Goal: Browse casually: Explore the website without a specific task or goal

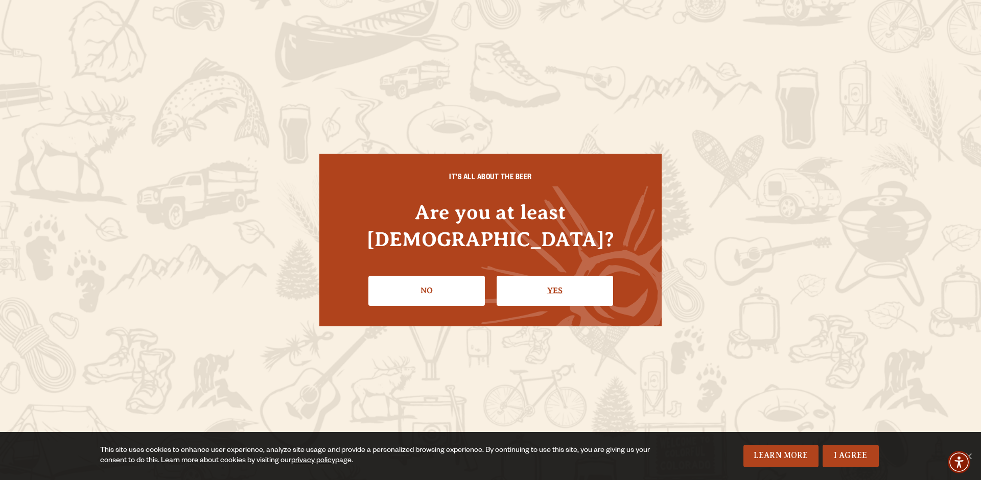
click at [548, 278] on link "Yes" at bounding box center [555, 291] width 117 height 30
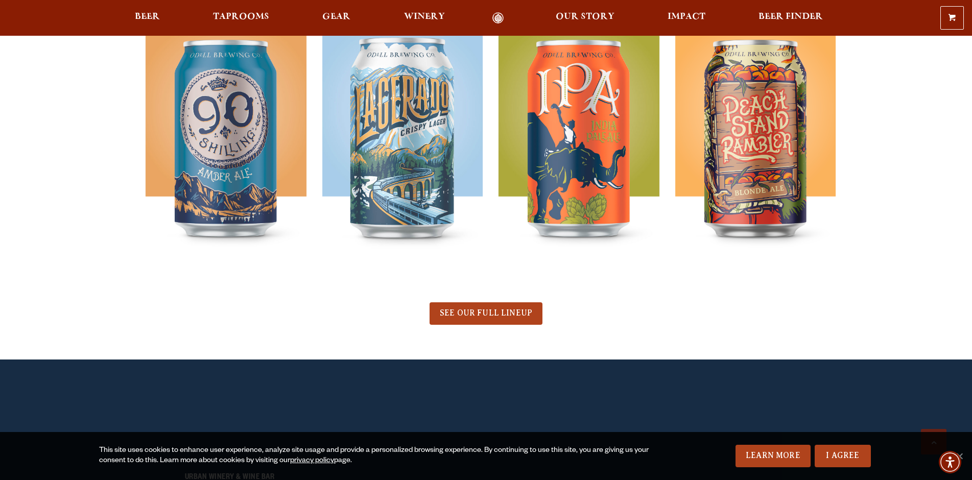
scroll to position [511, 0]
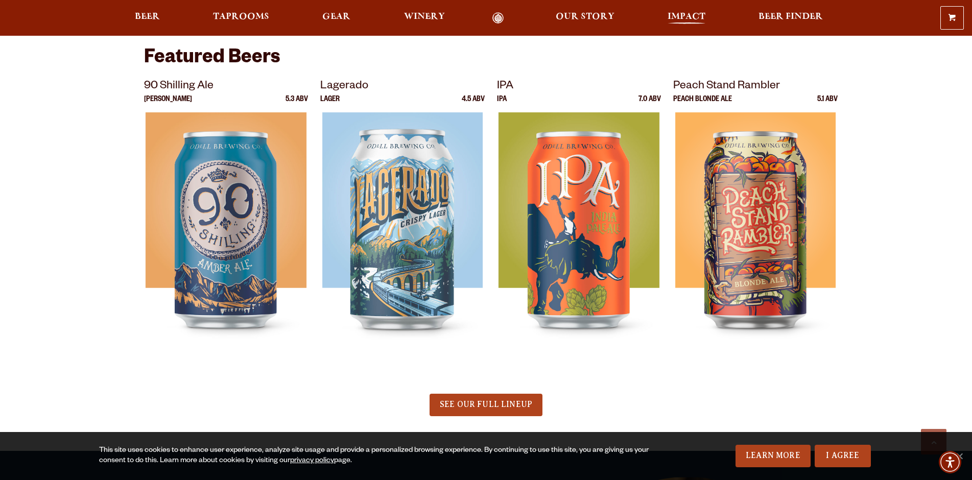
click at [687, 15] on span "Impact" at bounding box center [687, 17] width 38 height 8
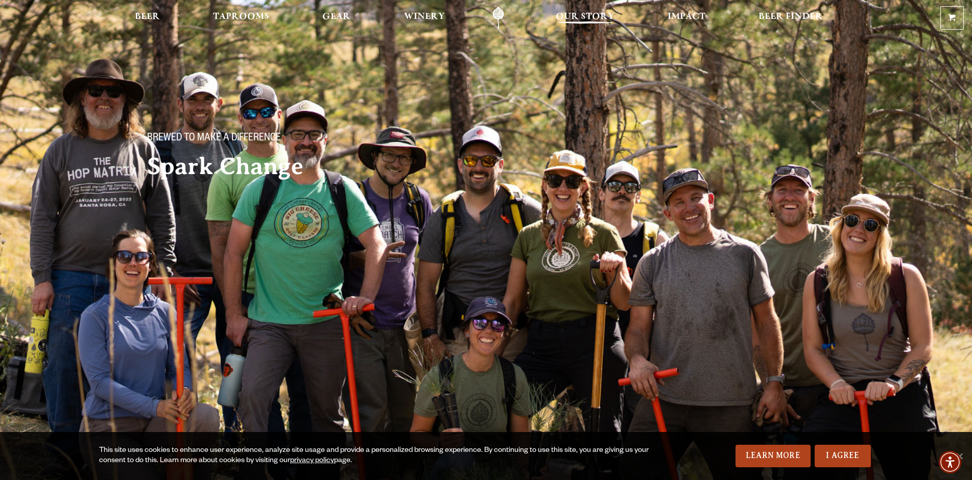
click at [589, 13] on span "Our Story" at bounding box center [585, 17] width 59 height 8
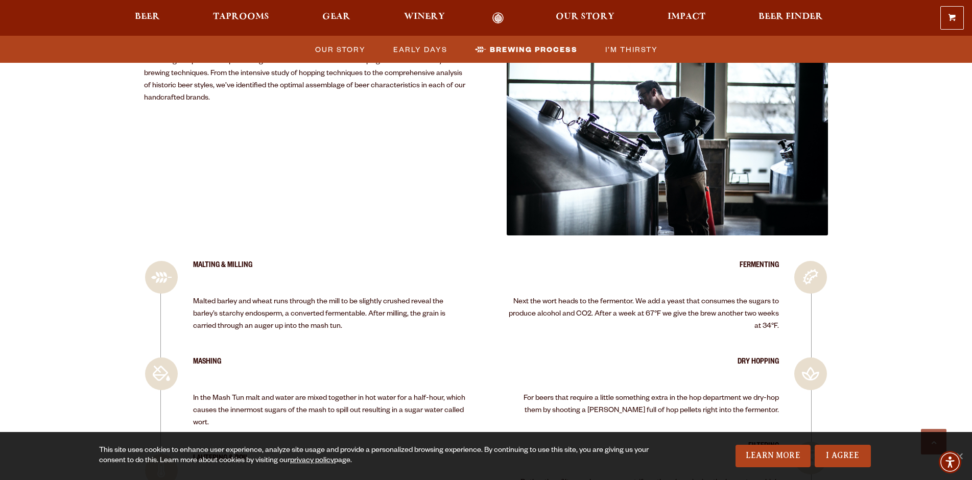
scroll to position [1533, 0]
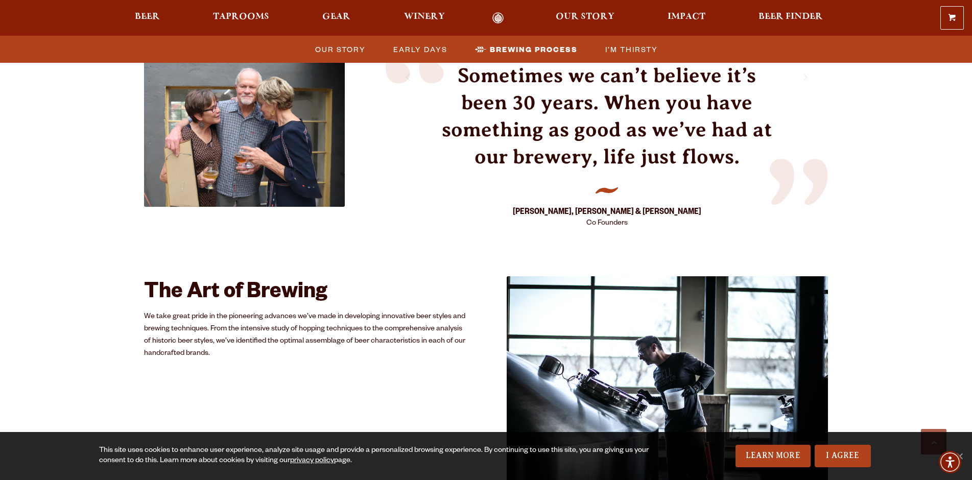
click at [502, 18] on link "Odell Home" at bounding box center [498, 18] width 38 height 12
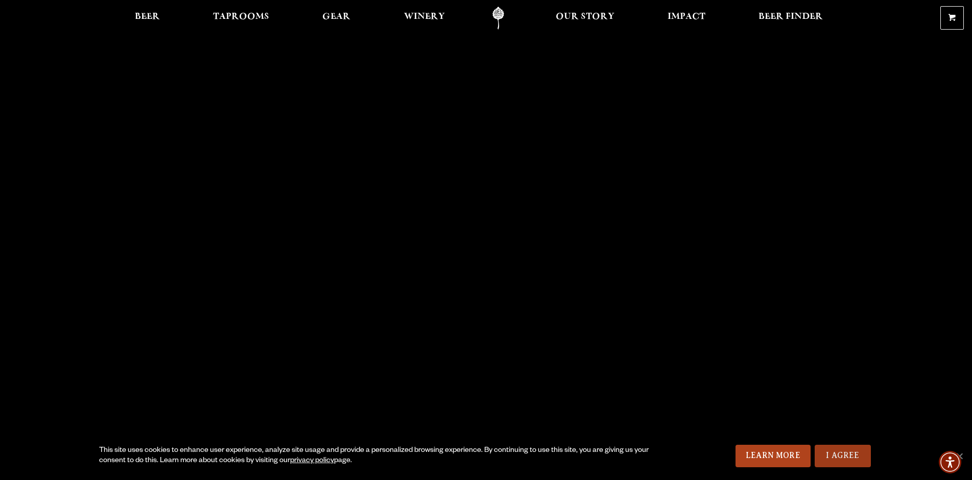
click at [843, 450] on link "I Agree" at bounding box center [843, 456] width 56 height 22
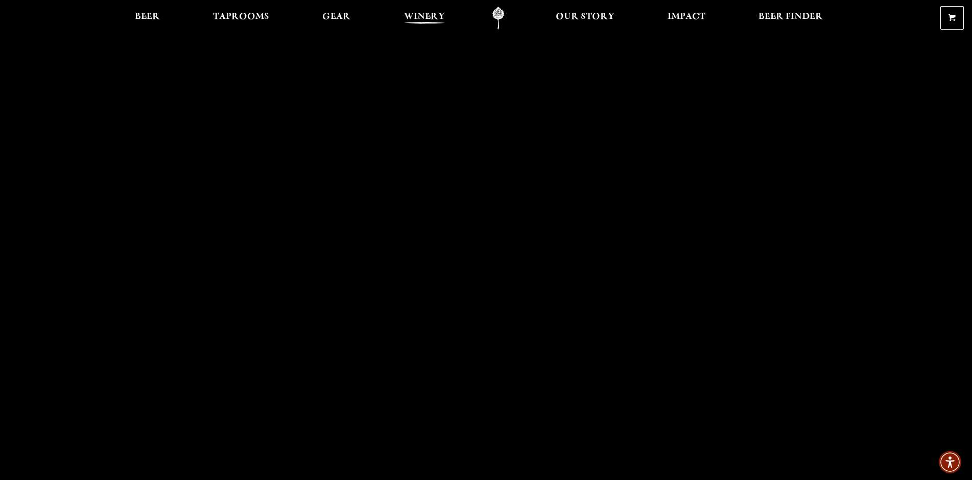
click at [417, 15] on span "Winery" at bounding box center [424, 17] width 41 height 8
click at [338, 18] on span "Gear" at bounding box center [336, 17] width 28 height 8
